Goal: Transaction & Acquisition: Purchase product/service

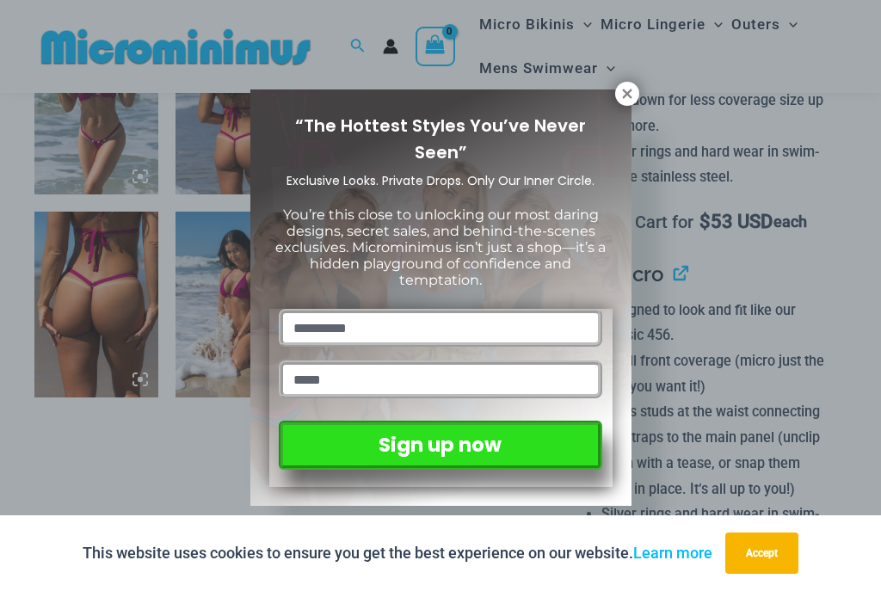
scroll to position [1049, 0]
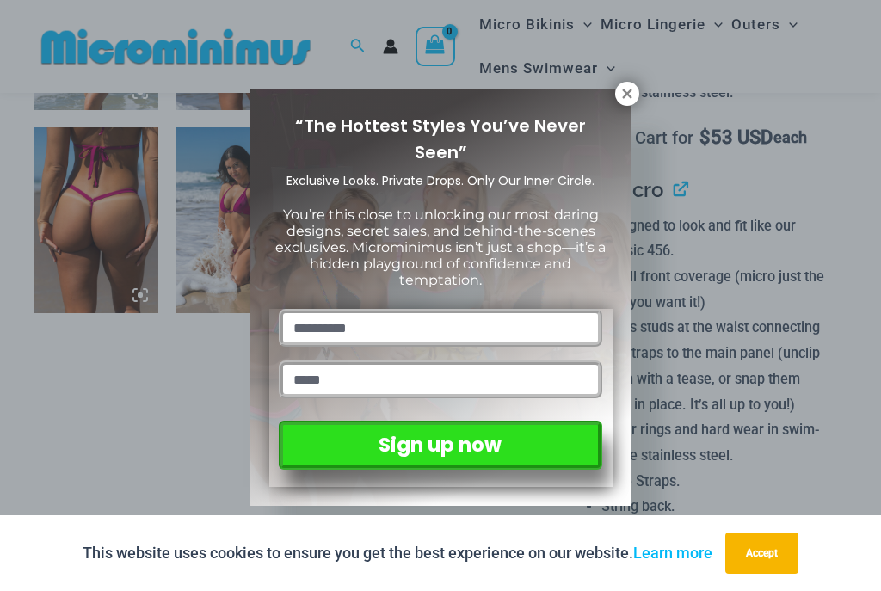
click at [632, 93] on icon at bounding box center [627, 93] width 15 height 15
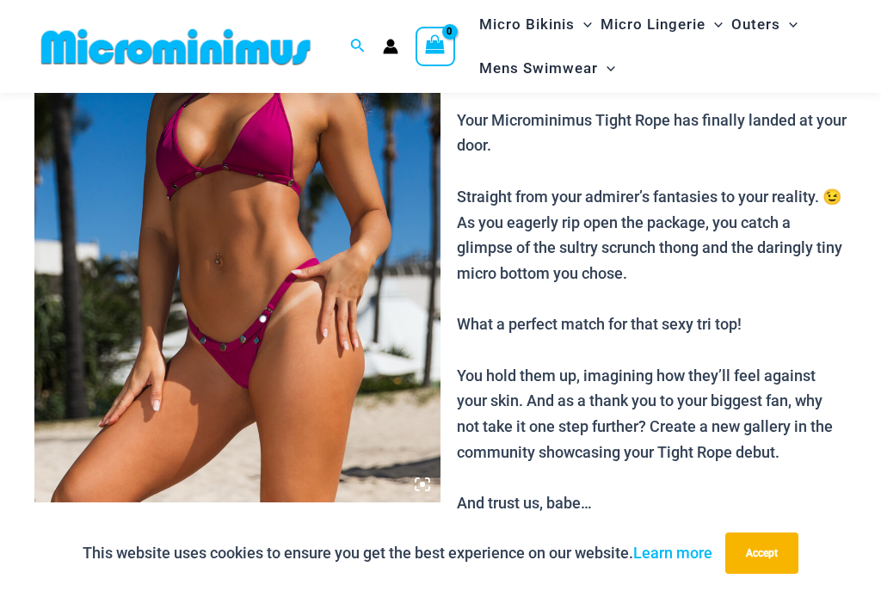
scroll to position [250, 0]
click at [332, 361] on img at bounding box center [237, 198] width 406 height 609
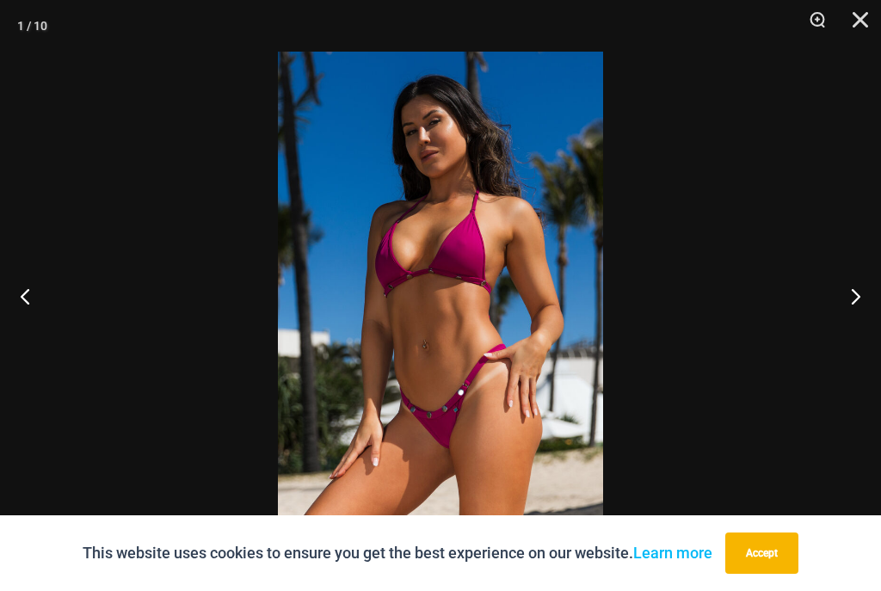
click at [860, 296] on button "Next" at bounding box center [849, 296] width 65 height 86
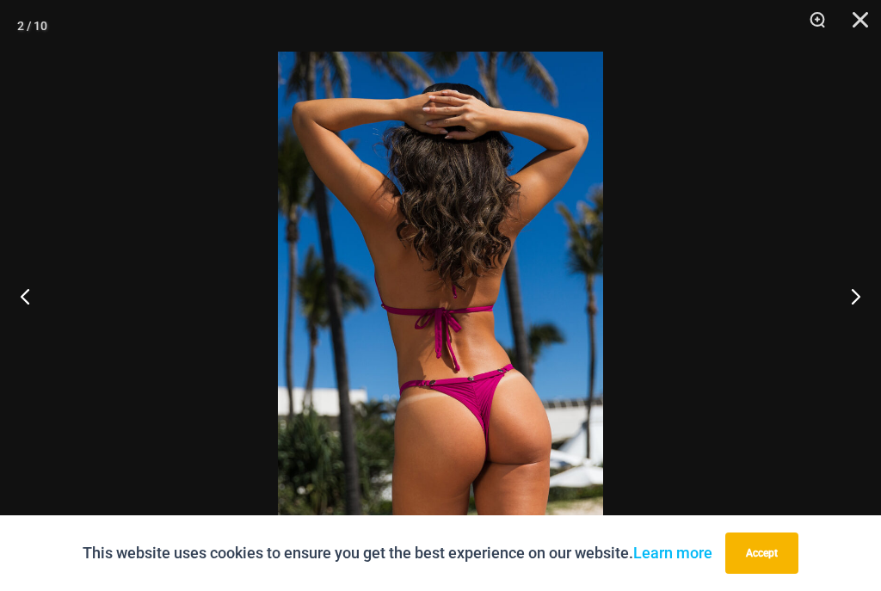
click at [861, 296] on button "Next" at bounding box center [849, 296] width 65 height 86
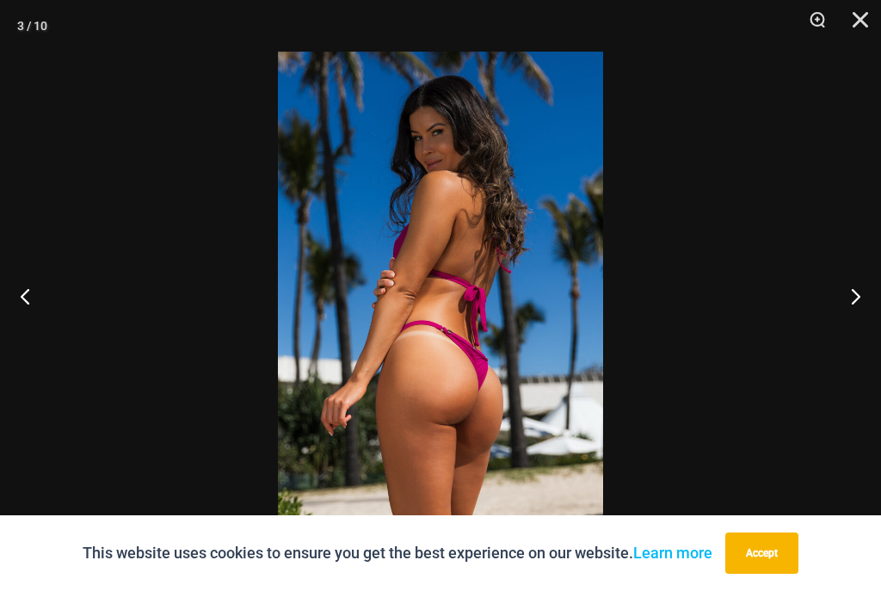
click at [779, 553] on button "Accept" at bounding box center [761, 553] width 73 height 41
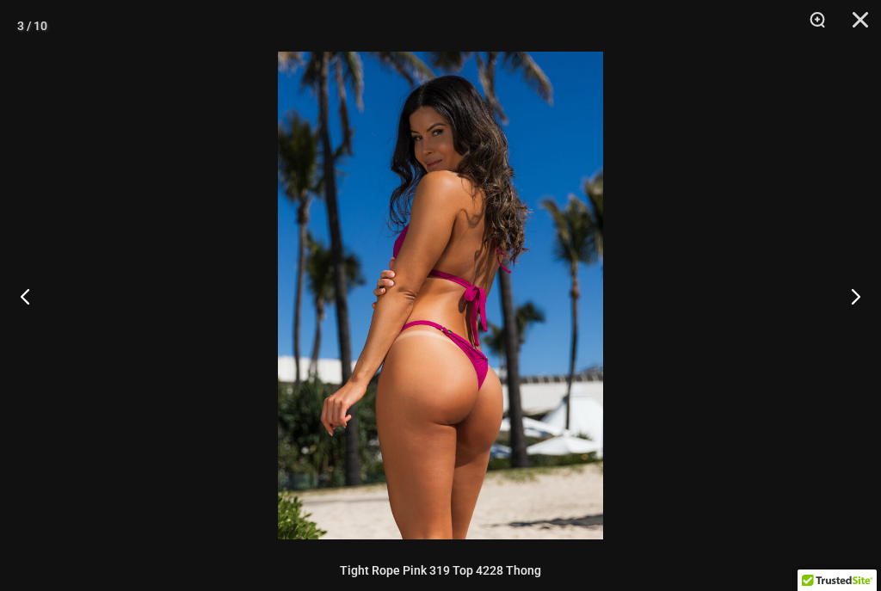
click at [860, 299] on button "Next" at bounding box center [849, 296] width 65 height 86
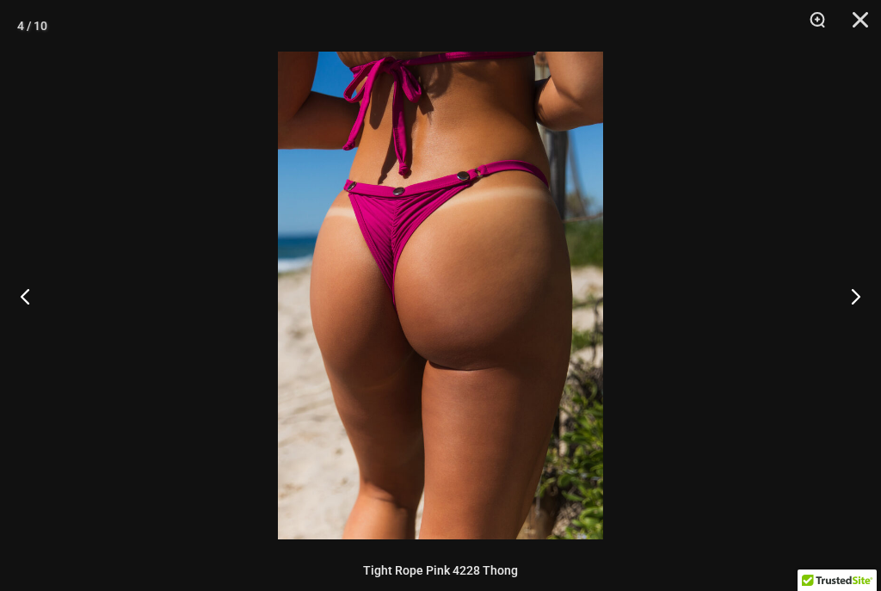
click at [864, 289] on button "Next" at bounding box center [849, 296] width 65 height 86
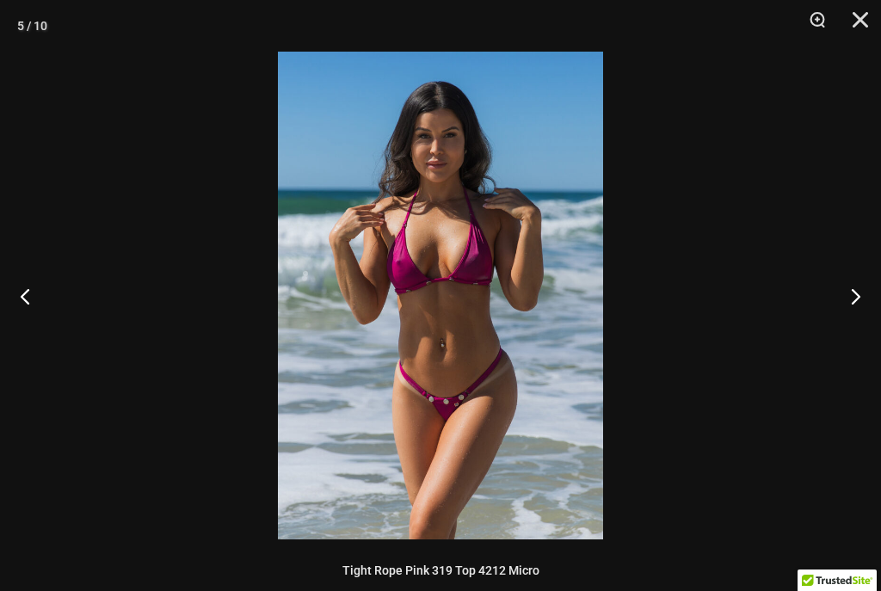
click at [865, 286] on button "Next" at bounding box center [849, 296] width 65 height 86
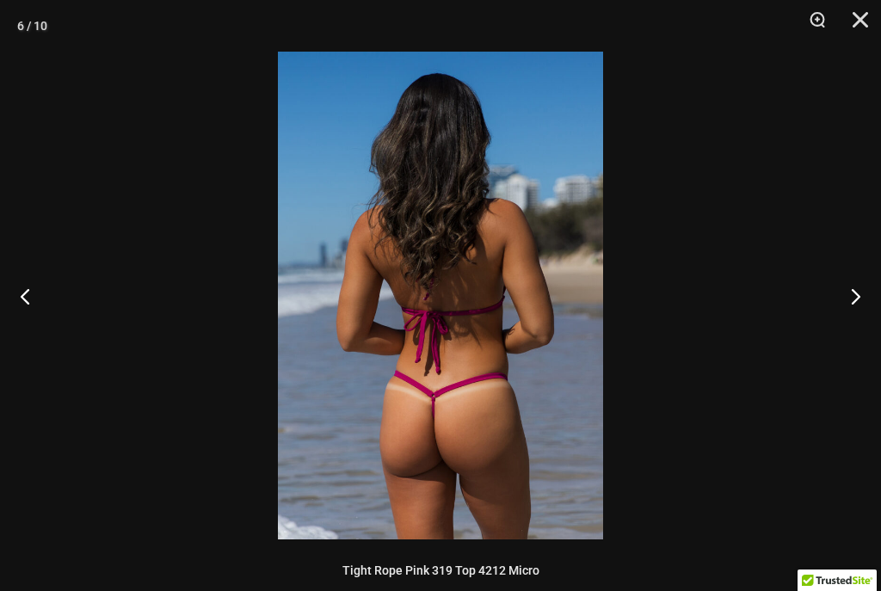
click at [864, 292] on button "Next" at bounding box center [849, 296] width 65 height 86
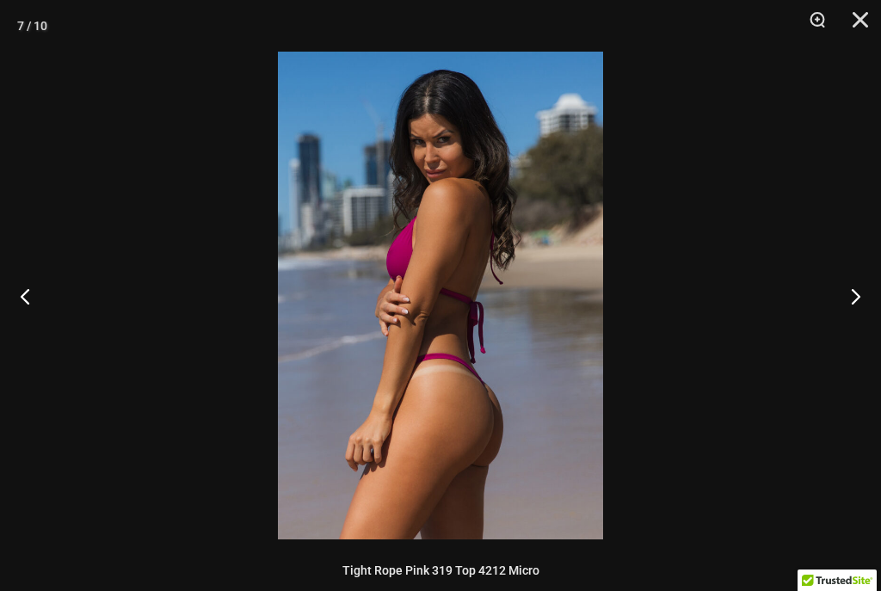
click at [865, 288] on button "Next" at bounding box center [849, 296] width 65 height 86
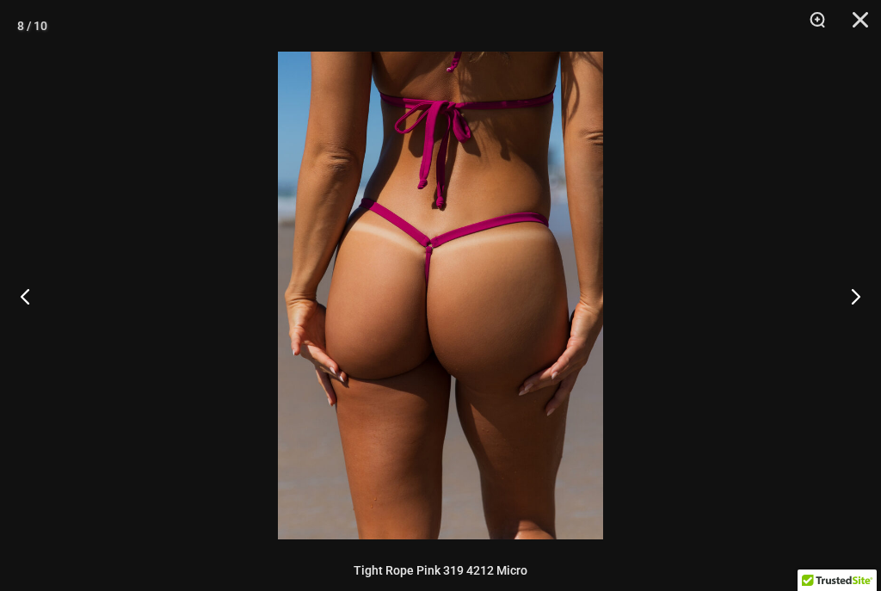
click at [866, 286] on button "Next" at bounding box center [849, 296] width 65 height 86
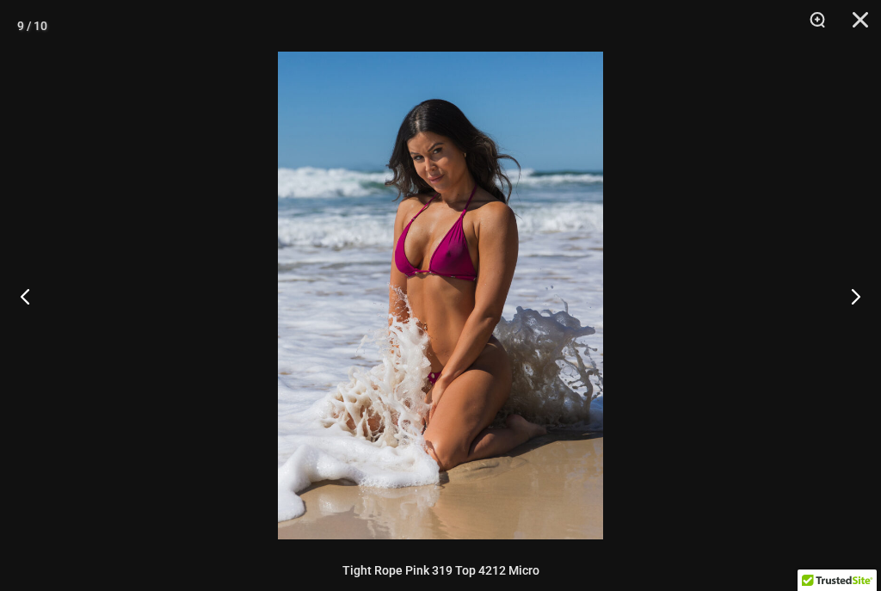
click at [865, 286] on button "Next" at bounding box center [849, 296] width 65 height 86
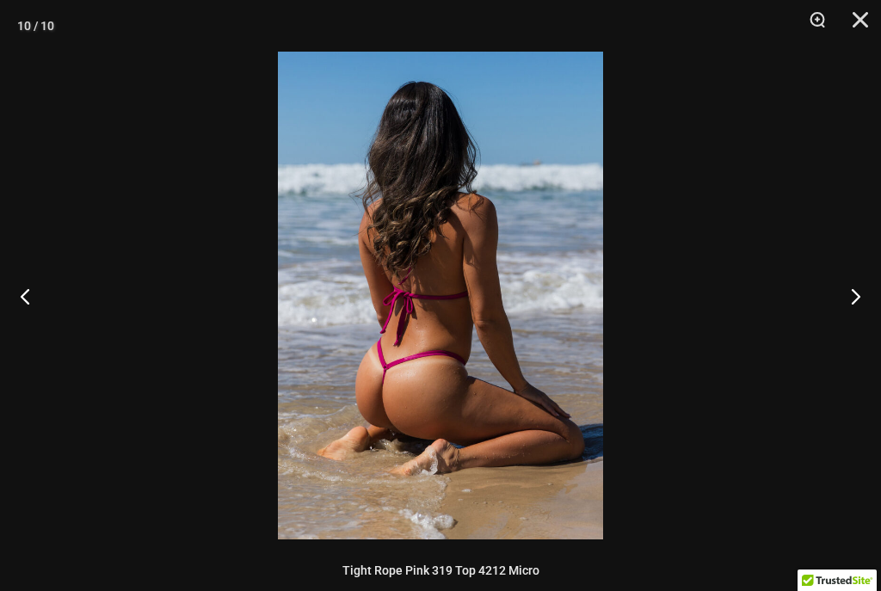
click at [865, 283] on button "Next" at bounding box center [849, 296] width 65 height 86
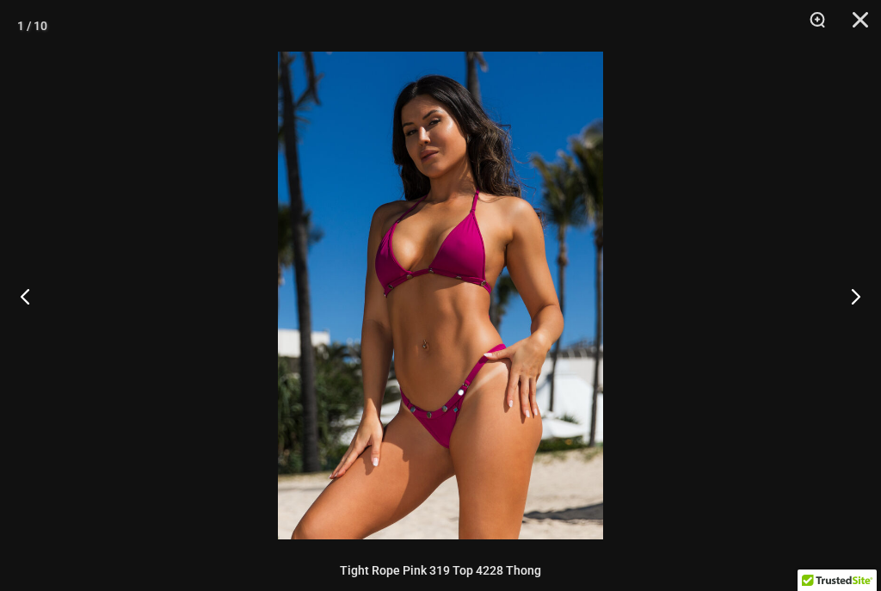
click at [861, 287] on button "Next" at bounding box center [849, 296] width 65 height 86
